Goal: Information Seeking & Learning: Compare options

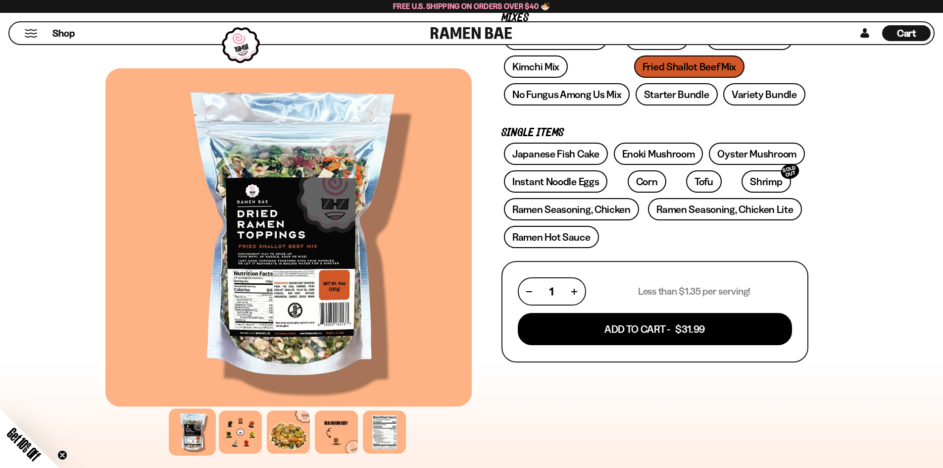
scroll to position [198, 0]
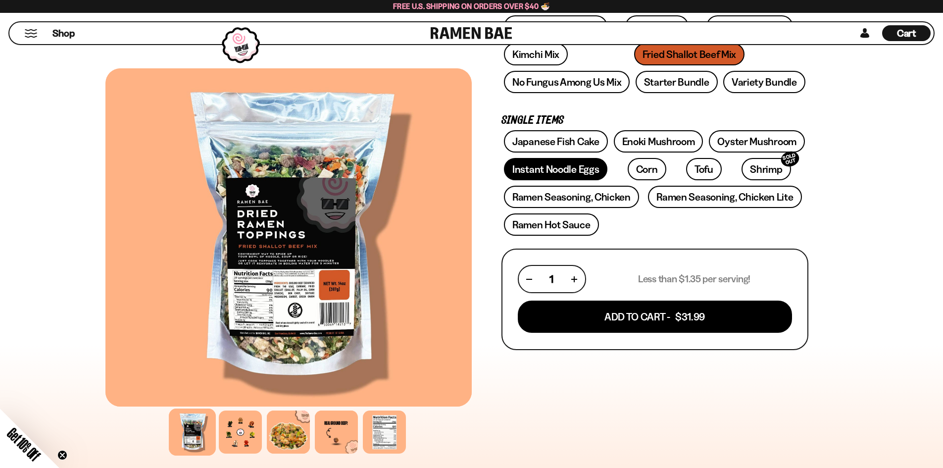
click at [540, 172] on link "Instant Noodle Eggs" at bounding box center [555, 169] width 103 height 22
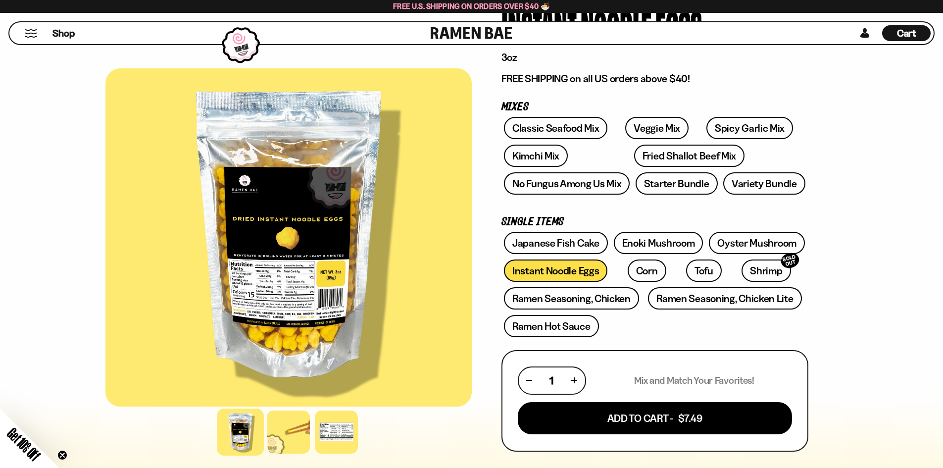
scroll to position [99, 0]
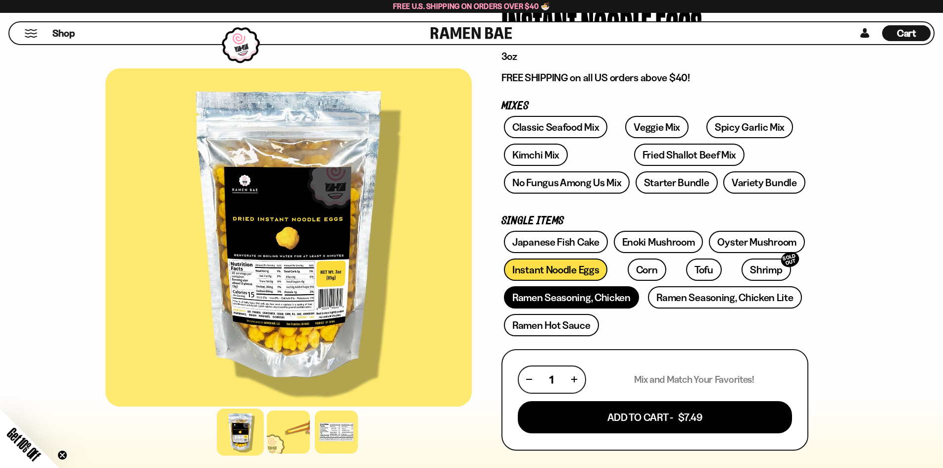
click at [540, 300] on link "Ramen Seasoning, Chicken" at bounding box center [571, 297] width 135 height 22
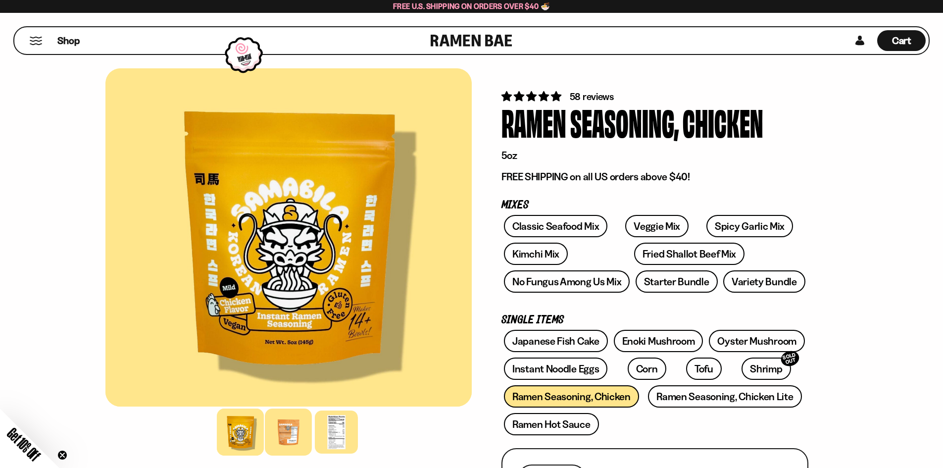
click at [286, 432] on div at bounding box center [288, 431] width 47 height 47
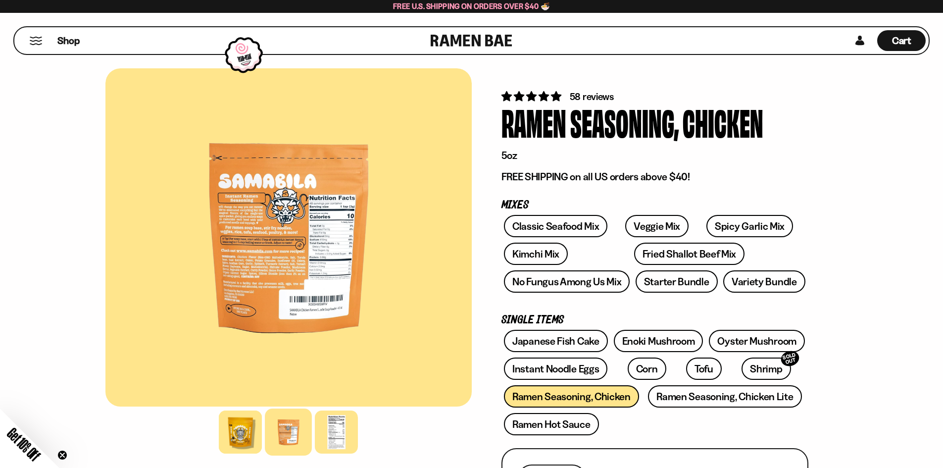
click at [253, 304] on div at bounding box center [288, 237] width 366 height 338
click at [293, 257] on div at bounding box center [288, 237] width 366 height 338
click at [337, 437] on div at bounding box center [336, 431] width 47 height 47
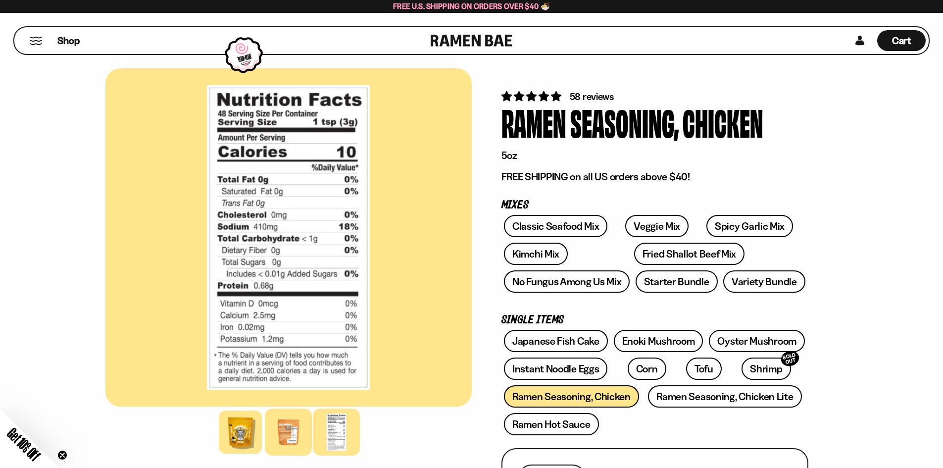
click at [288, 431] on div at bounding box center [288, 431] width 47 height 47
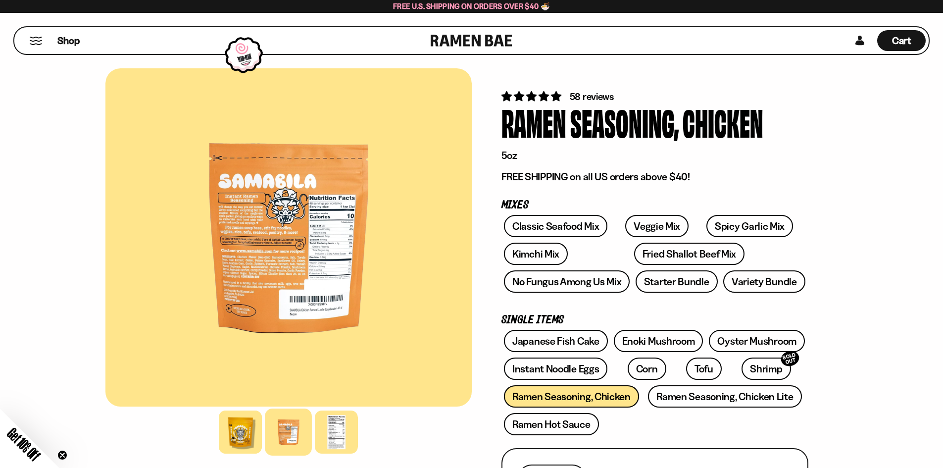
click at [285, 427] on div at bounding box center [288, 431] width 47 height 47
click at [230, 434] on div at bounding box center [240, 431] width 47 height 47
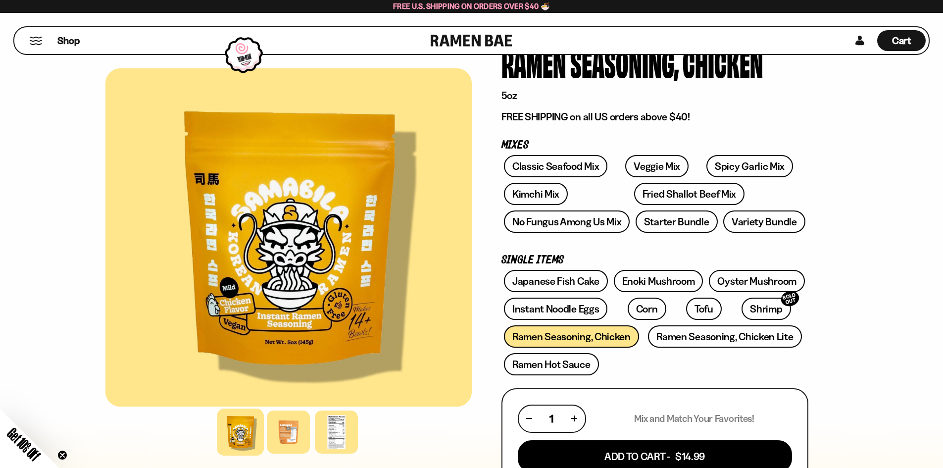
scroll to position [99, 0]
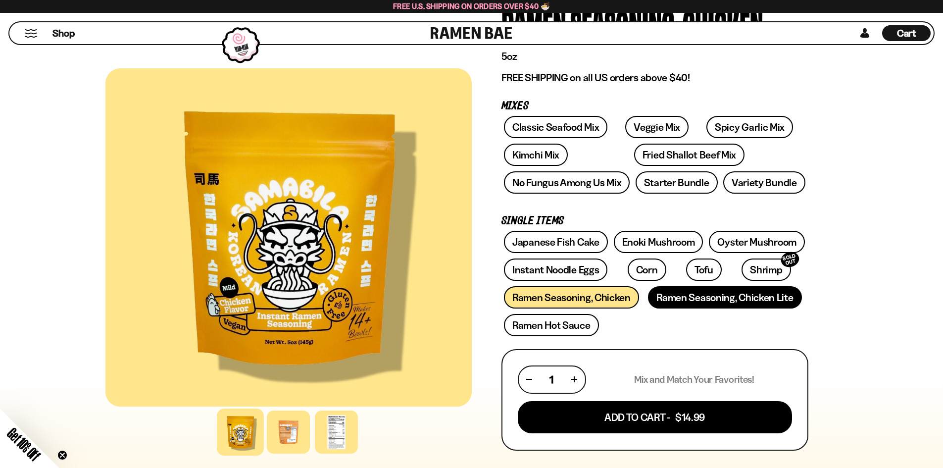
click at [742, 298] on link "Ramen Seasoning, Chicken Lite" at bounding box center [724, 297] width 153 height 22
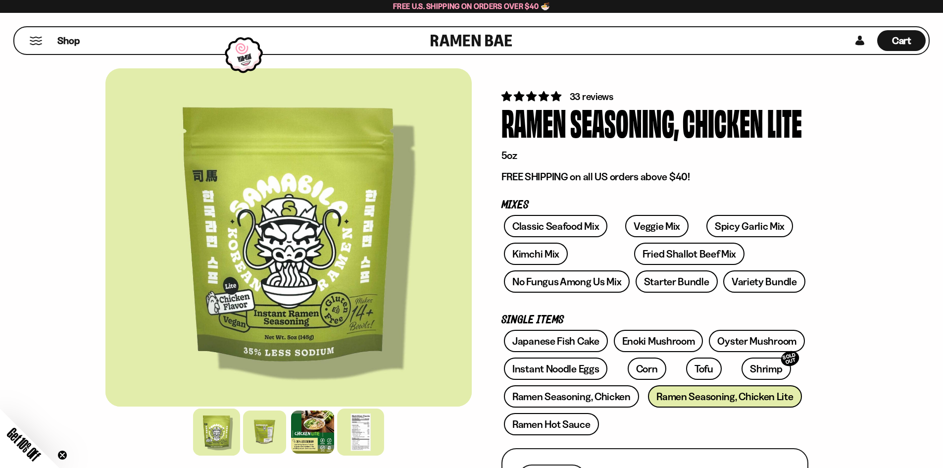
click at [359, 435] on div at bounding box center [360, 431] width 47 height 47
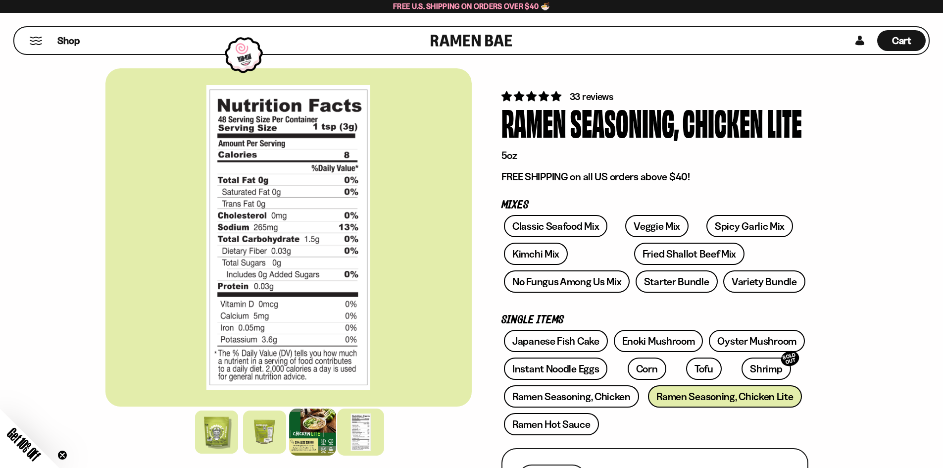
click at [306, 428] on div at bounding box center [312, 431] width 47 height 47
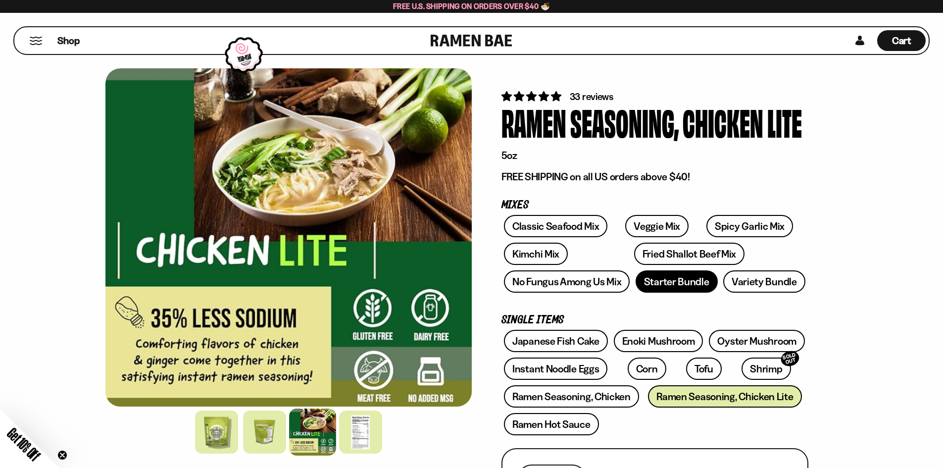
click at [671, 283] on link "Starter Bundle" at bounding box center [677, 281] width 82 height 22
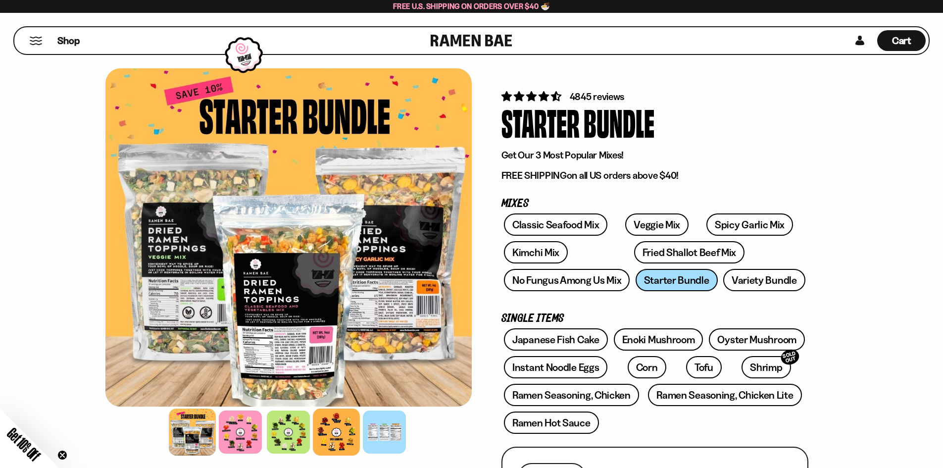
click at [339, 429] on div at bounding box center [336, 431] width 47 height 47
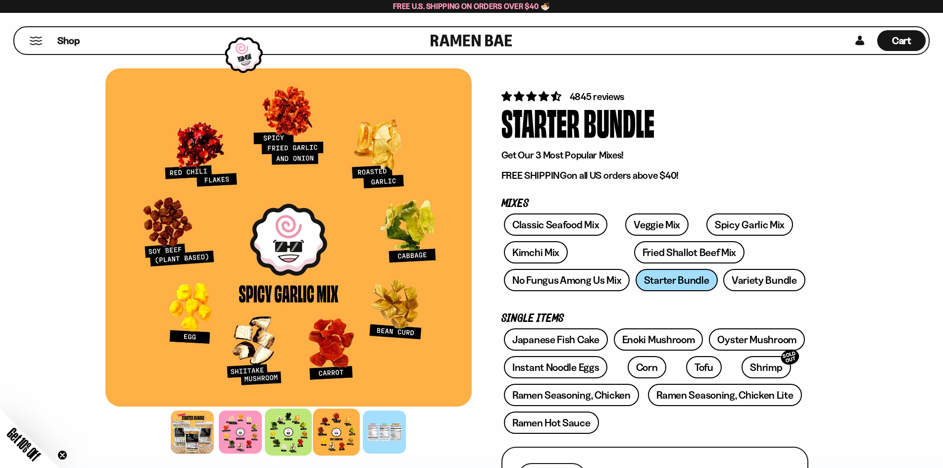
click at [290, 432] on div at bounding box center [288, 431] width 47 height 47
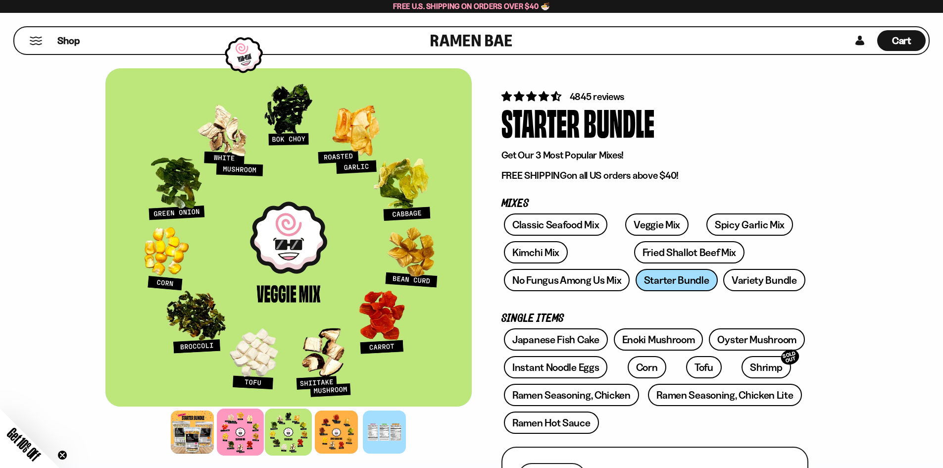
click at [234, 428] on div at bounding box center [240, 431] width 47 height 47
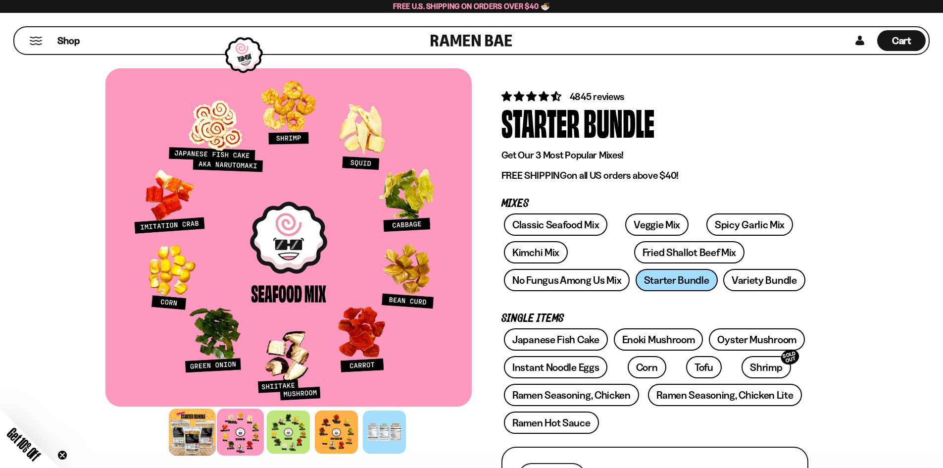
click at [206, 429] on div at bounding box center [192, 431] width 47 height 47
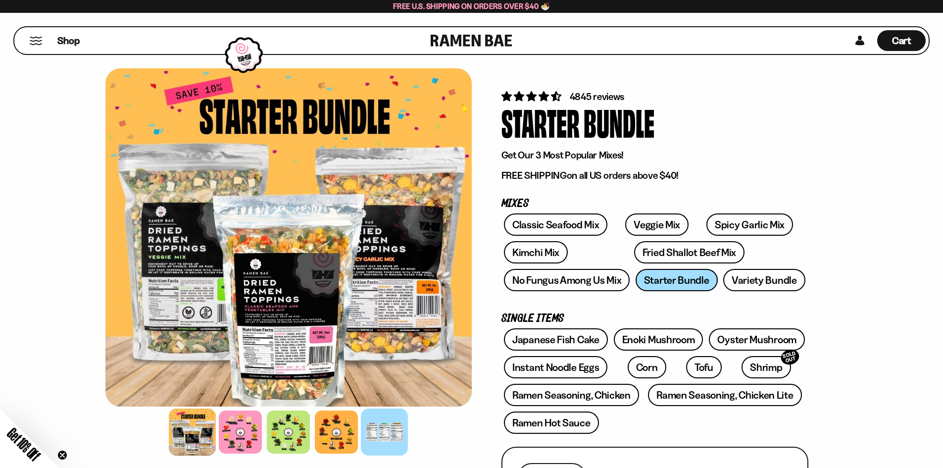
click at [392, 437] on div at bounding box center [384, 431] width 47 height 47
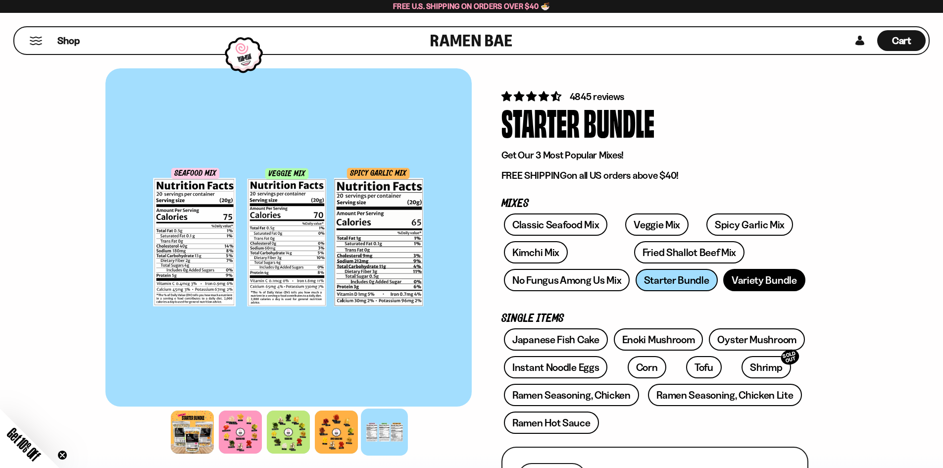
click at [754, 274] on link "Variety Bundle" at bounding box center [764, 280] width 82 height 22
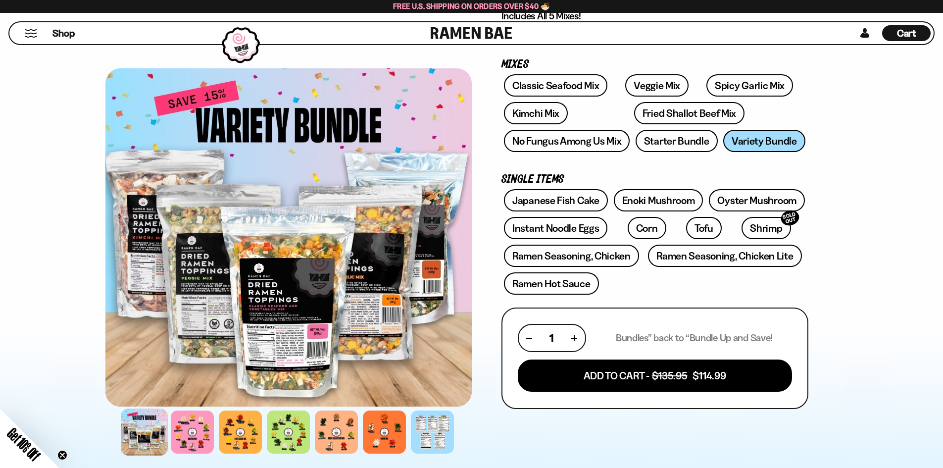
scroll to position [149, 0]
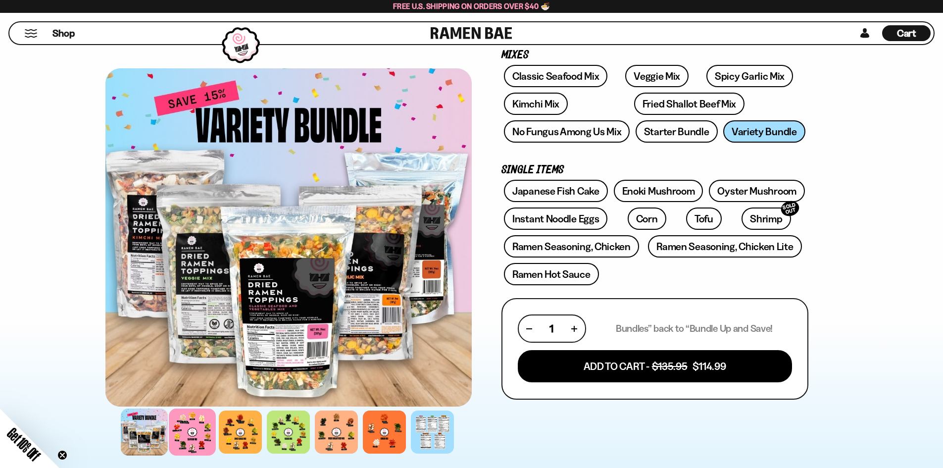
click at [182, 439] on div at bounding box center [192, 431] width 47 height 47
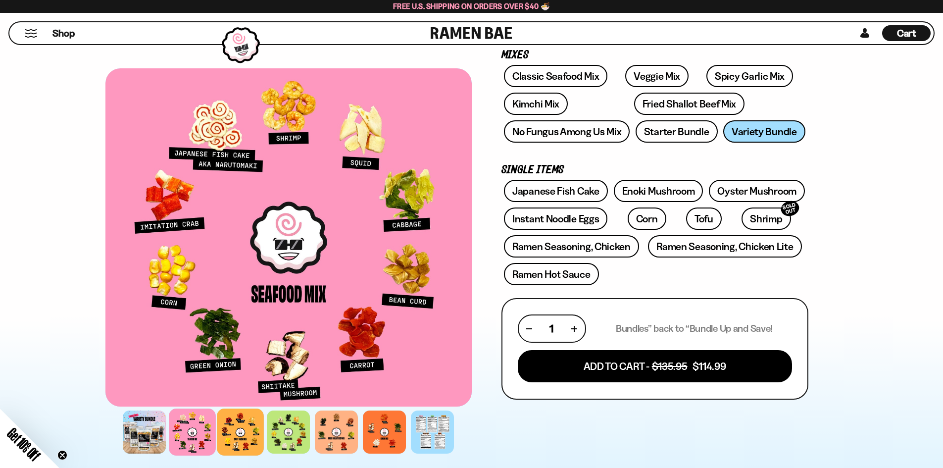
click at [261, 434] on div at bounding box center [240, 431] width 47 height 47
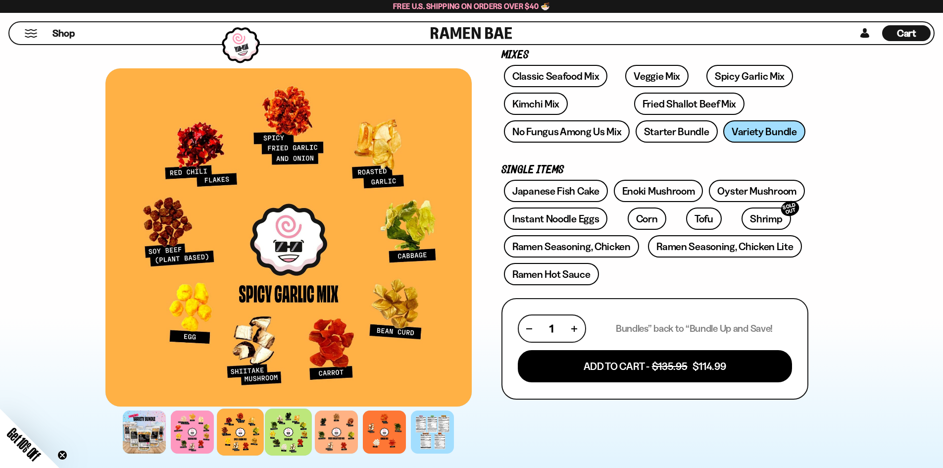
click at [288, 438] on div at bounding box center [288, 431] width 47 height 47
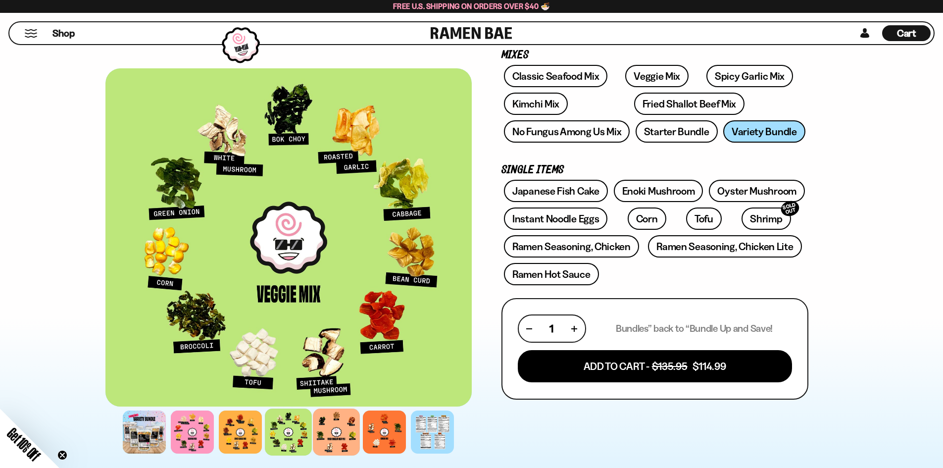
click at [328, 434] on div at bounding box center [336, 431] width 47 height 47
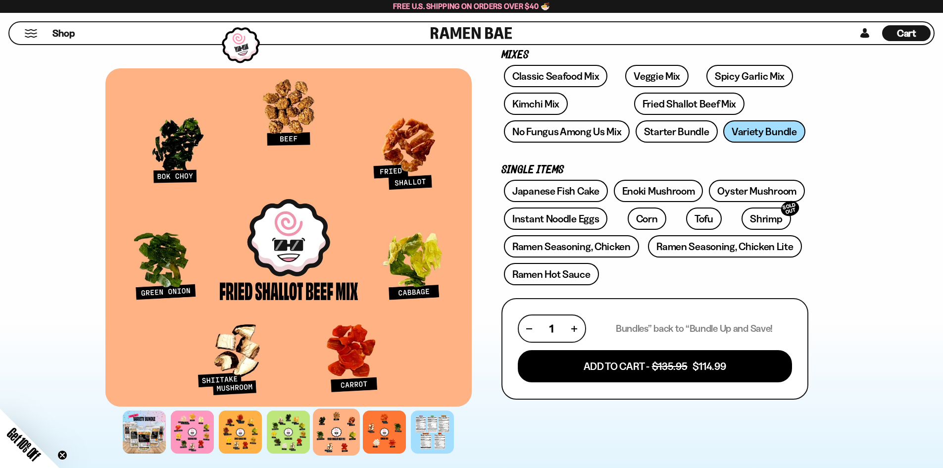
click at [328, 434] on div at bounding box center [336, 431] width 47 height 47
click at [388, 432] on div at bounding box center [384, 431] width 47 height 47
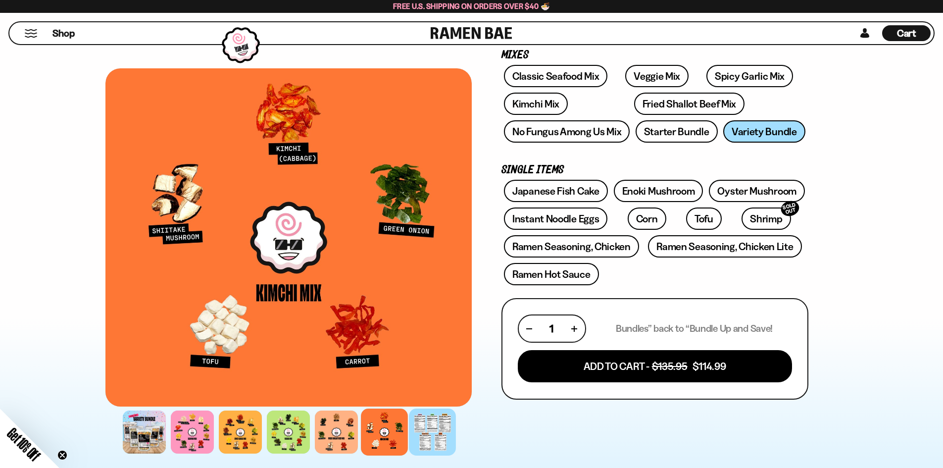
click at [432, 435] on div at bounding box center [432, 431] width 47 height 47
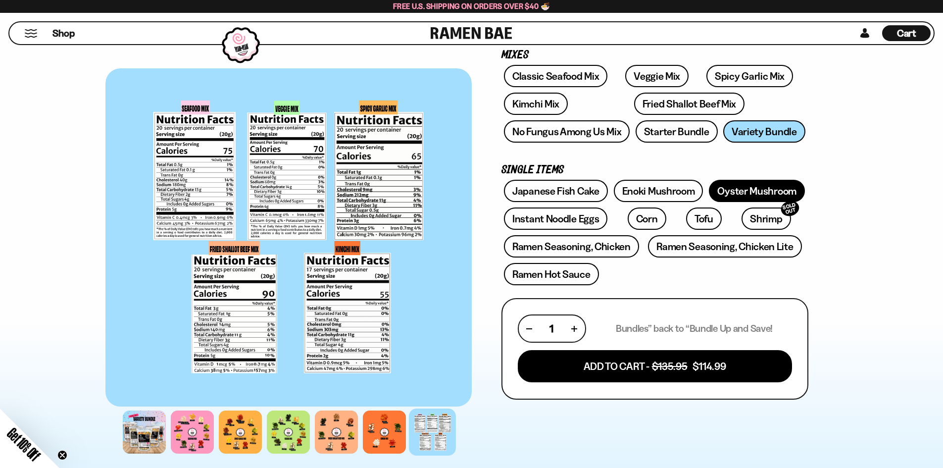
click at [717, 186] on link "Oyster Mushroom" at bounding box center [757, 191] width 96 height 22
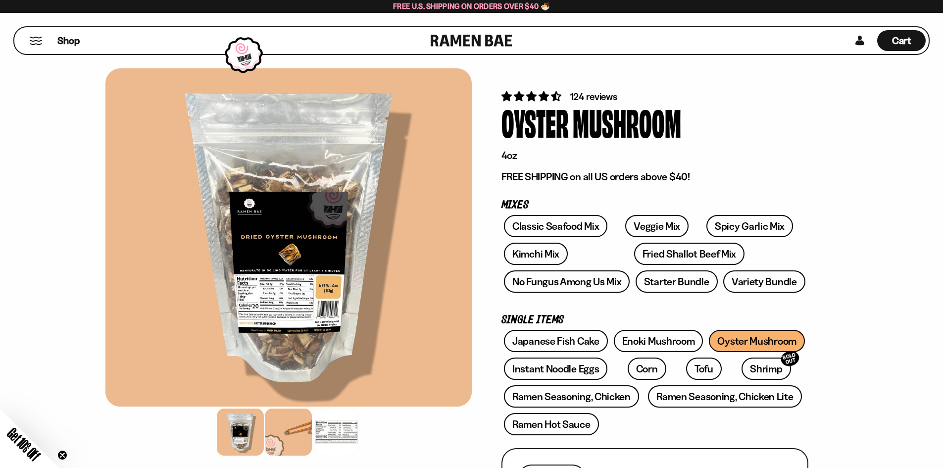
click at [283, 431] on div at bounding box center [288, 431] width 47 height 47
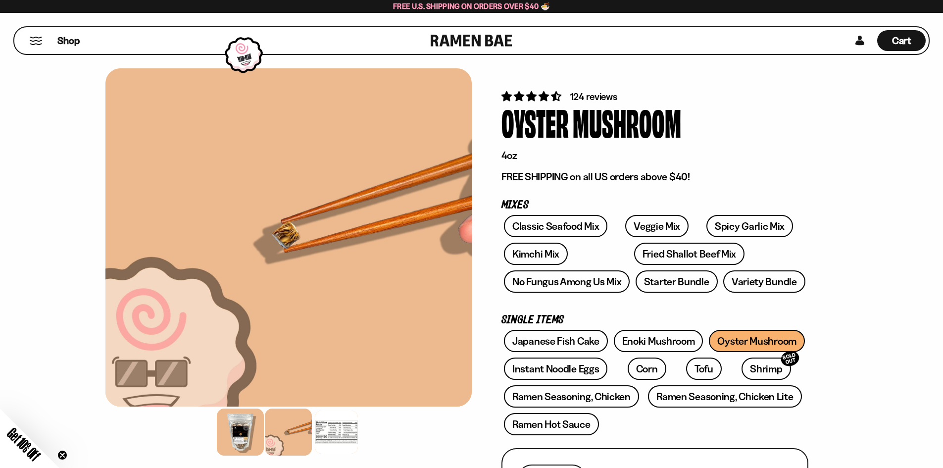
click at [230, 433] on div at bounding box center [240, 431] width 47 height 47
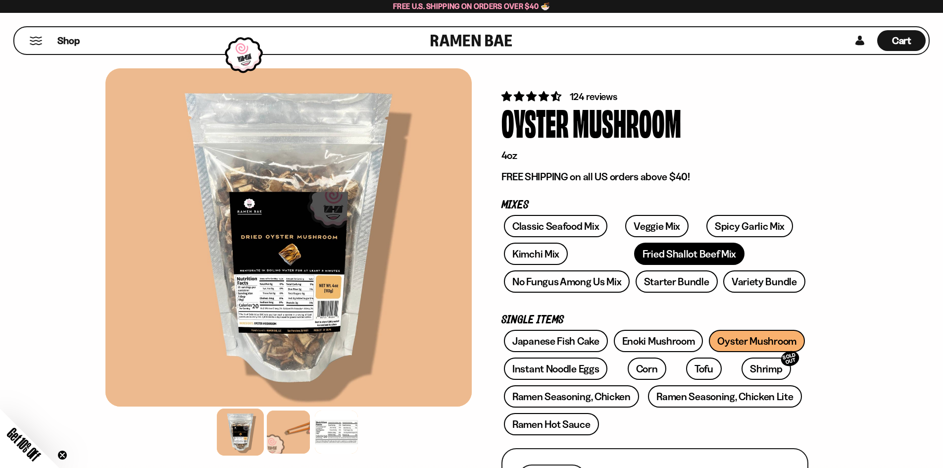
click at [634, 254] on link "Fried Shallot Beef Mix" at bounding box center [689, 254] width 110 height 22
